Goal: Information Seeking & Learning: Learn about a topic

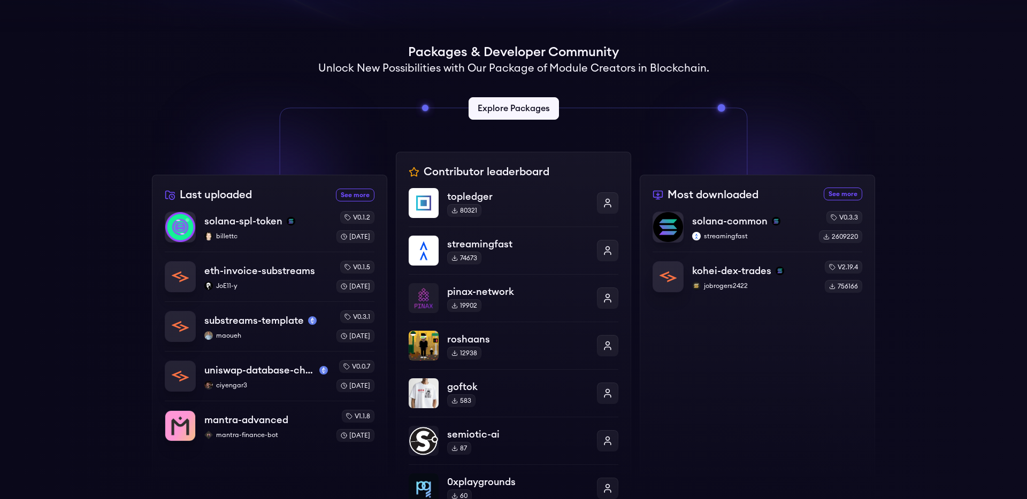
scroll to position [263, 0]
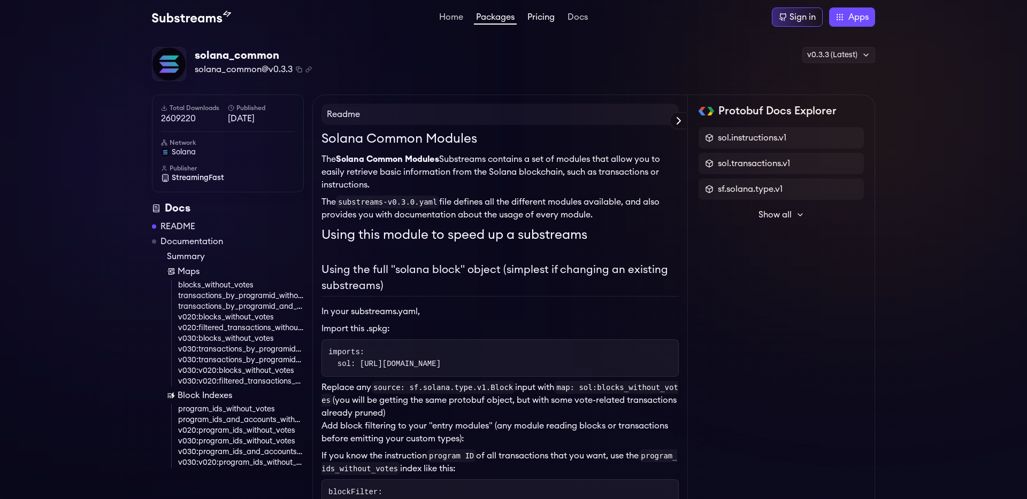
click at [536, 20] on link "Pricing" at bounding box center [541, 18] width 32 height 11
click at [456, 21] on link "Home" at bounding box center [451, 18] width 28 height 11
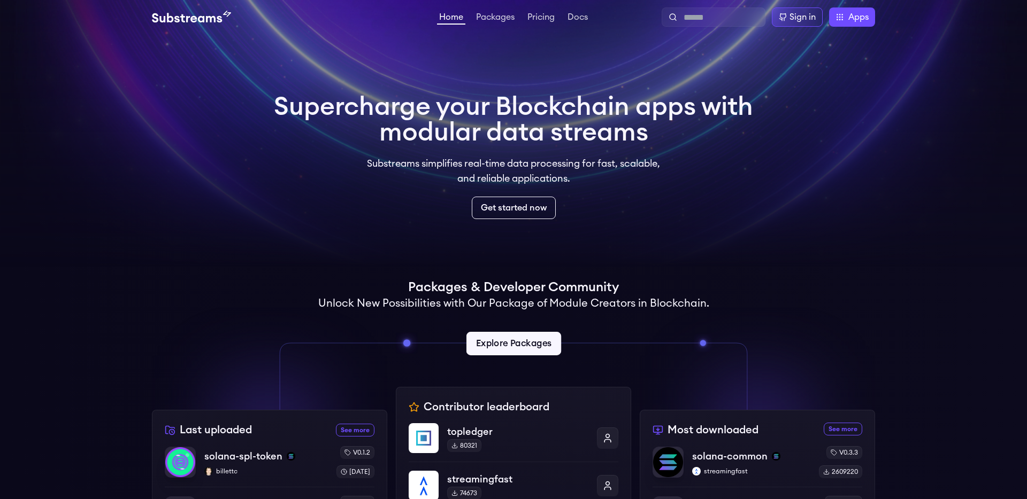
click at [483, 335] on link "Explore Packages" at bounding box center [513, 344] width 95 height 24
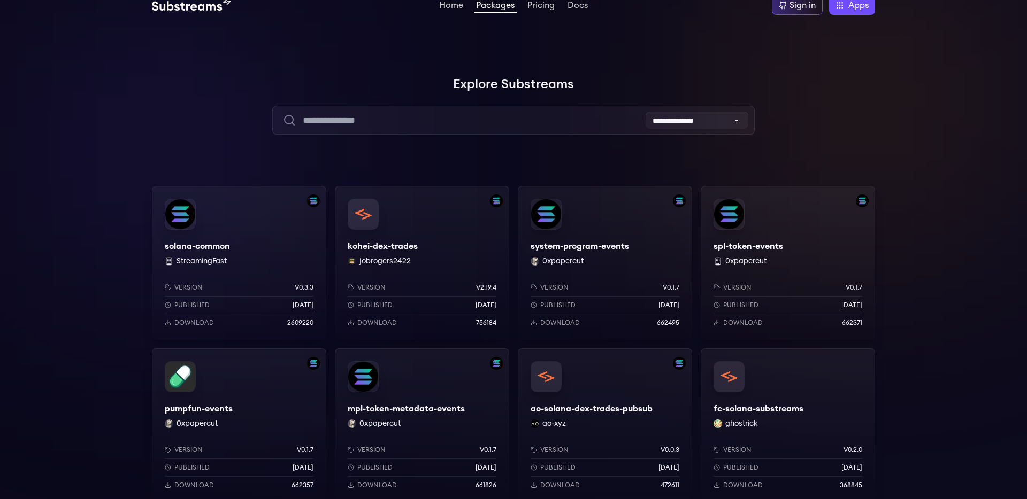
scroll to position [18, 0]
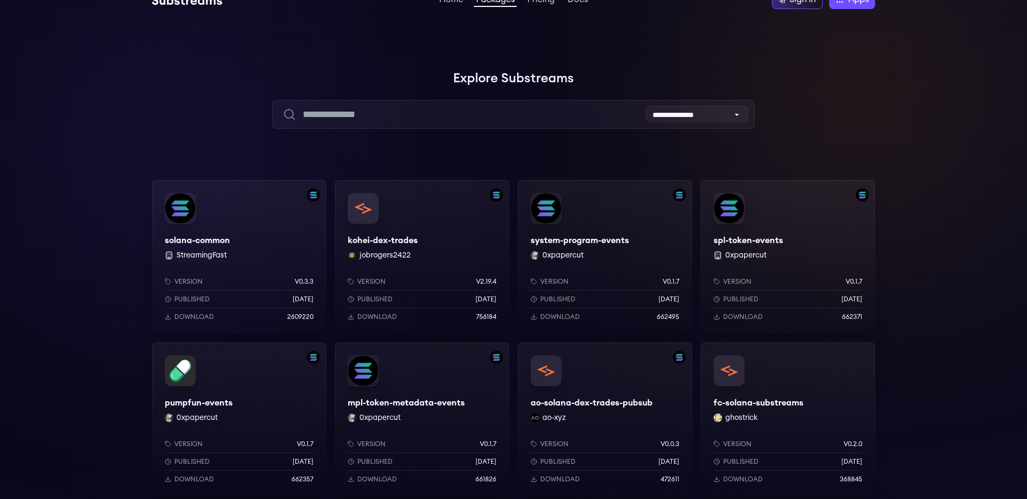
click at [412, 219] on div "kohei-dex-trades jobrogers2422 Version v2.19.4 Published 2 months ago Download …" at bounding box center [422, 257] width 174 height 154
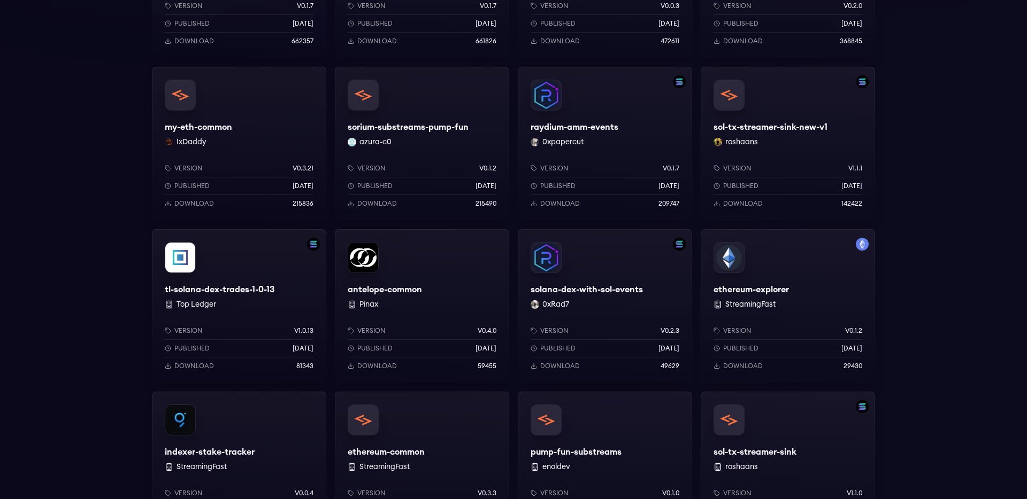
scroll to position [0, 0]
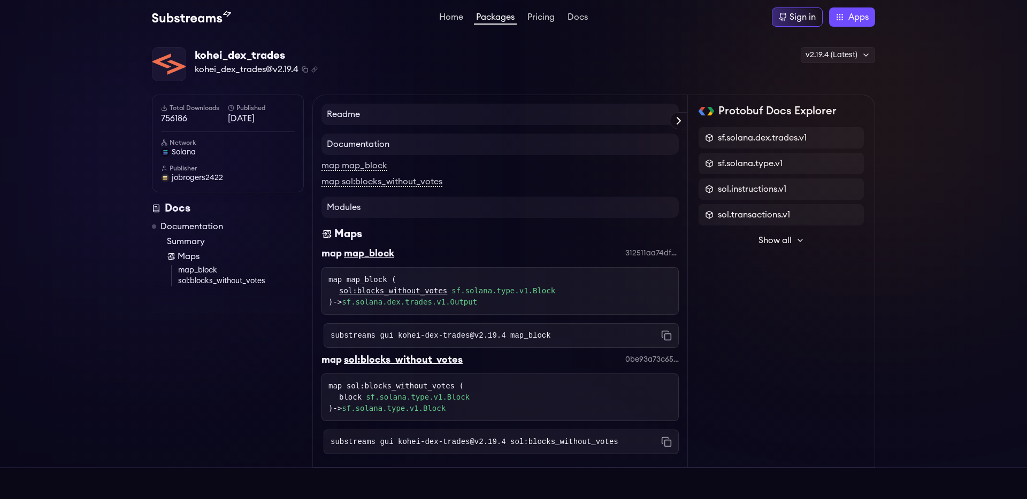
click at [460, 116] on h4 "Readme" at bounding box center [499, 114] width 357 height 21
click at [342, 112] on h4 "Readme" at bounding box center [499, 114] width 357 height 21
click at [354, 154] on h4 "Documentation" at bounding box center [499, 144] width 357 height 21
